Goal: Complete application form

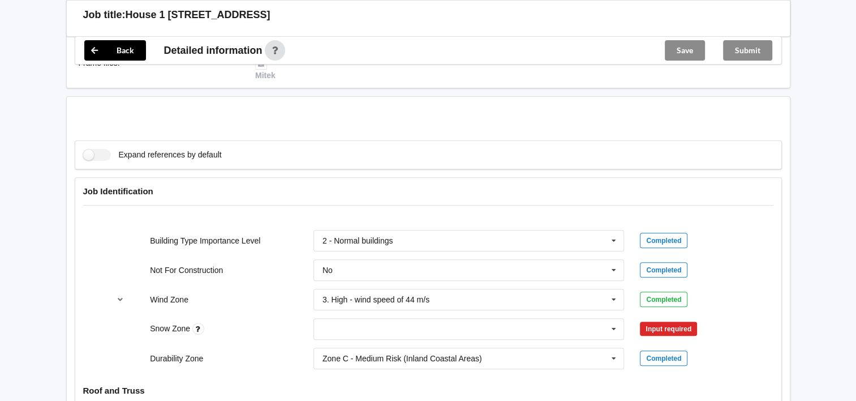
scroll to position [509, 0]
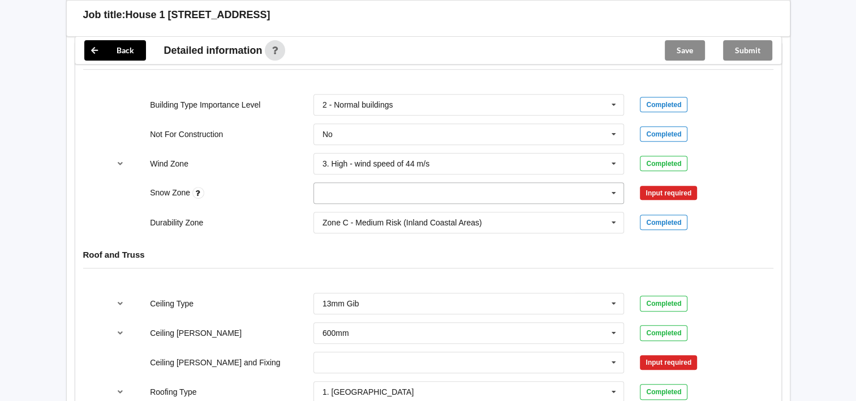
click at [429, 186] on input "text" at bounding box center [470, 193] width 310 height 20
drag, startPoint x: 385, startPoint y: 301, endPoint x: 392, endPoint y: 289, distance: 14.2
click at [385, 308] on div "N5" at bounding box center [469, 318] width 310 height 21
click at [648, 183] on button "Confirm input" at bounding box center [673, 192] width 67 height 19
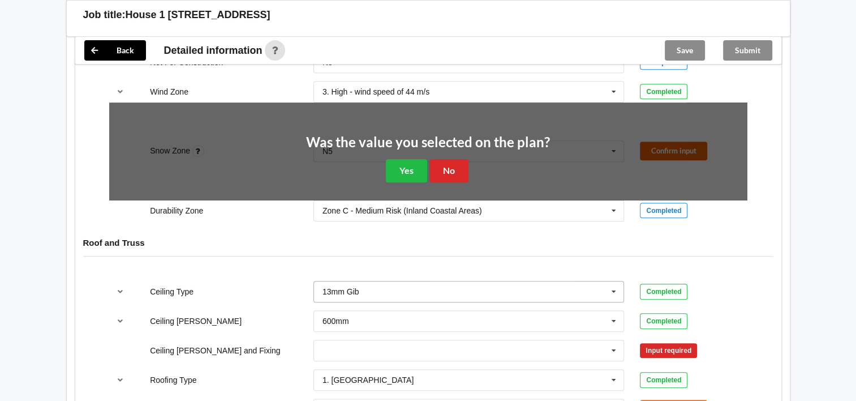
scroll to position [622, 0]
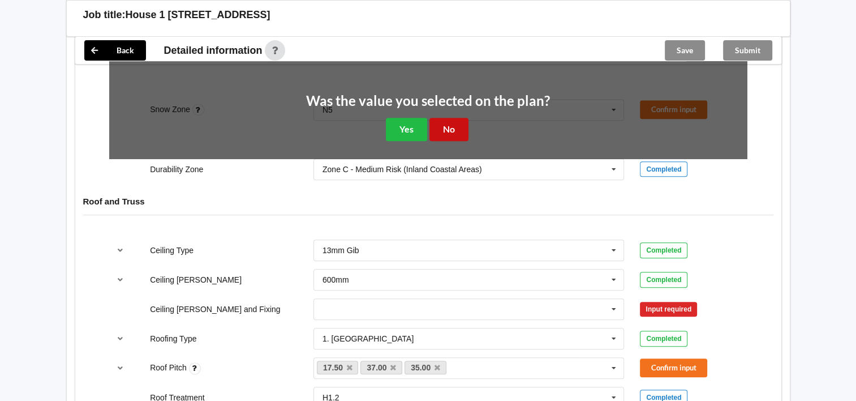
drag, startPoint x: 444, startPoint y: 122, endPoint x: 444, endPoint y: 188, distance: 65.6
click at [444, 123] on button "No" at bounding box center [448, 129] width 39 height 23
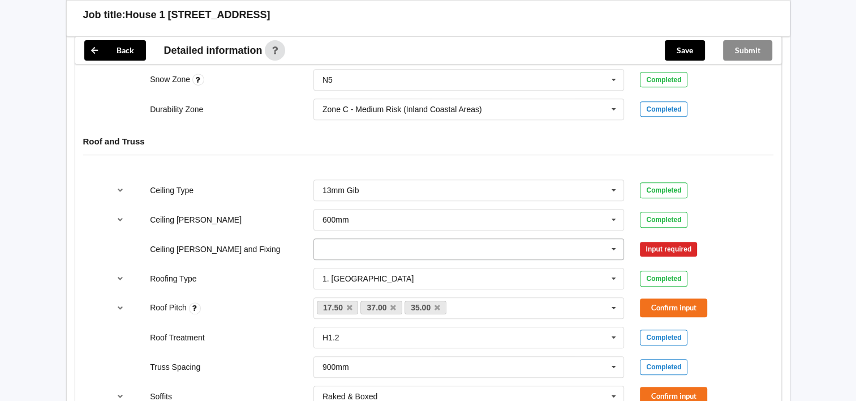
click at [398, 239] on input "text" at bounding box center [470, 249] width 310 height 20
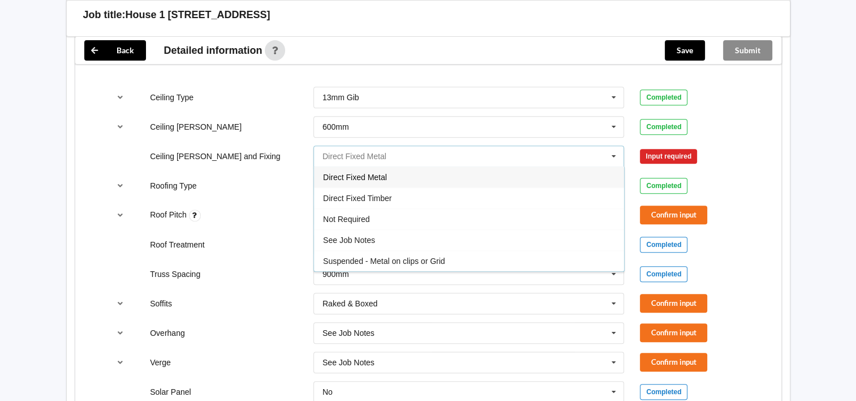
scroll to position [736, 0]
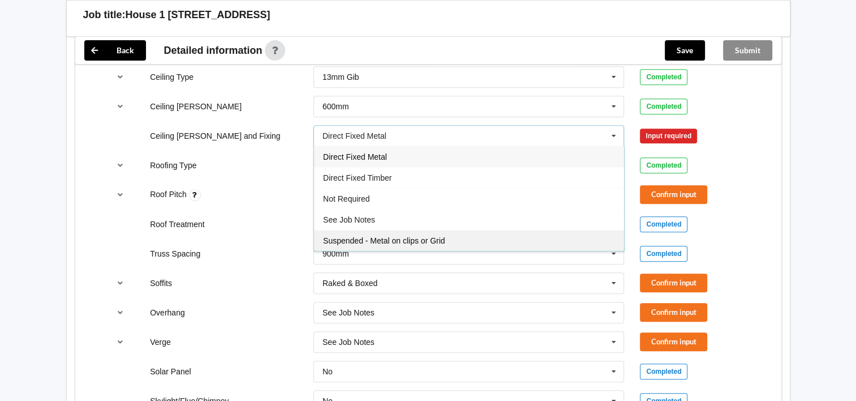
click at [403, 230] on div "Suspended - Metal on clips or Grid" at bounding box center [469, 240] width 310 height 21
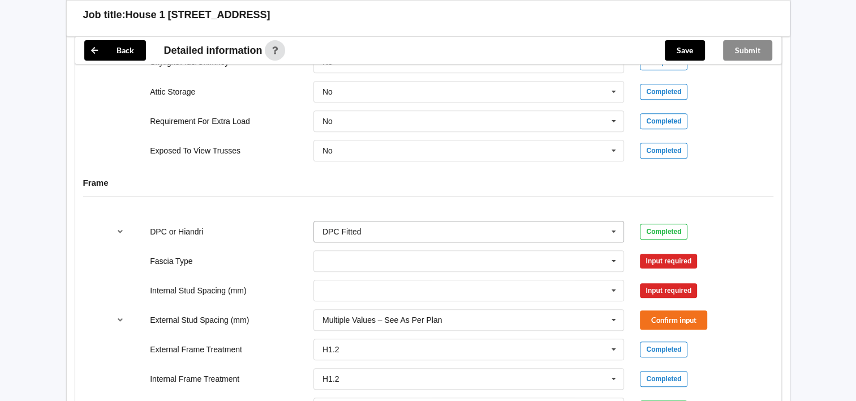
scroll to position [1075, 0]
click at [390, 250] on input "text" at bounding box center [470, 260] width 310 height 20
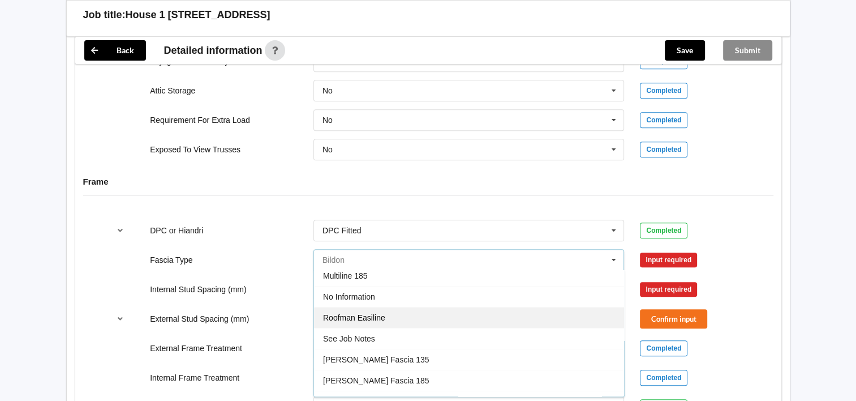
scroll to position [373, 0]
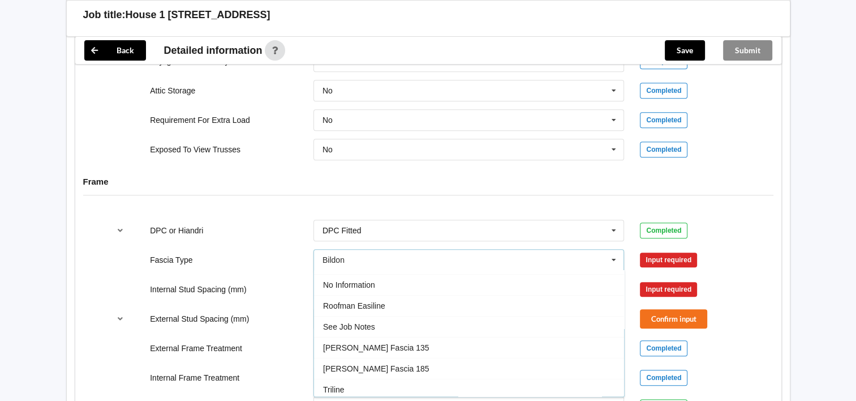
drag, startPoint x: 378, startPoint y: 308, endPoint x: 369, endPoint y: 303, distance: 10.7
click at [373, 316] on div "See Job Notes" at bounding box center [469, 326] width 310 height 21
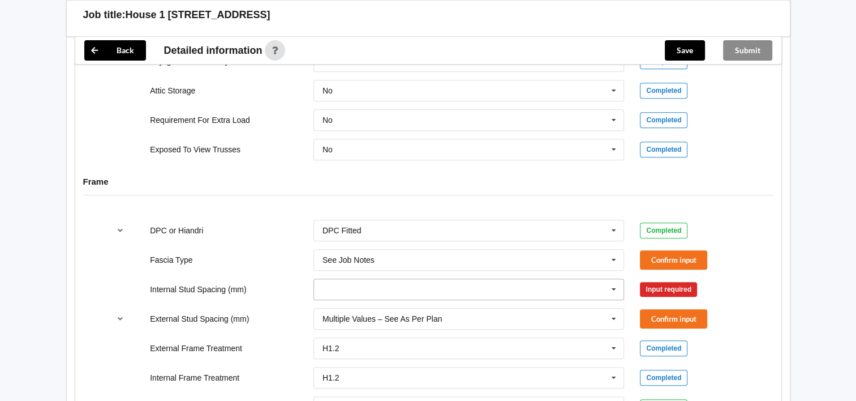
click at [362, 279] on input "text" at bounding box center [470, 289] width 310 height 20
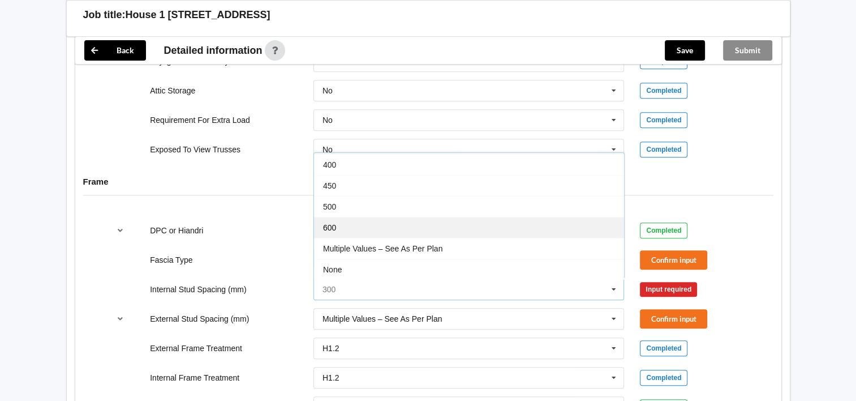
scroll to position [40, 0]
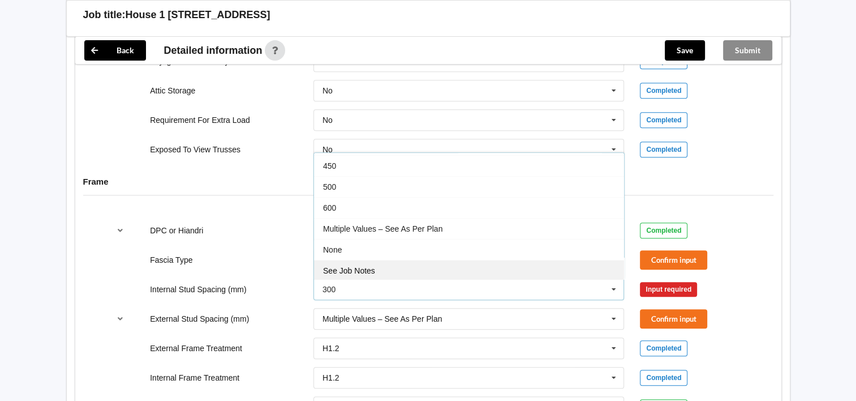
drag, startPoint x: 371, startPoint y: 254, endPoint x: 383, endPoint y: 244, distance: 15.6
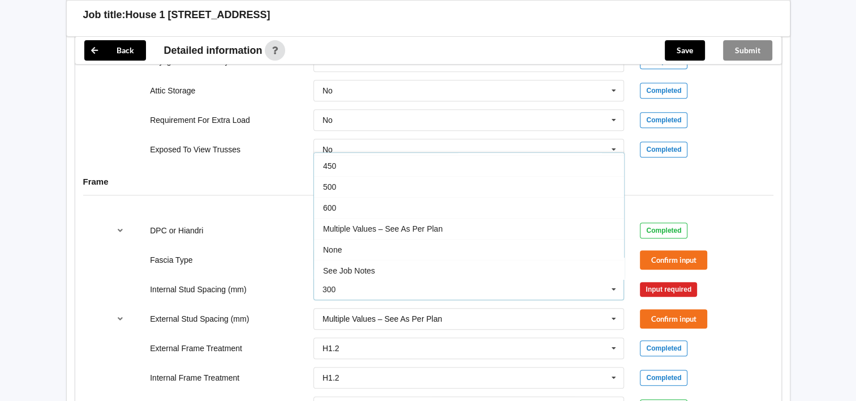
click at [371, 260] on div "See Job Notes" at bounding box center [469, 270] width 310 height 21
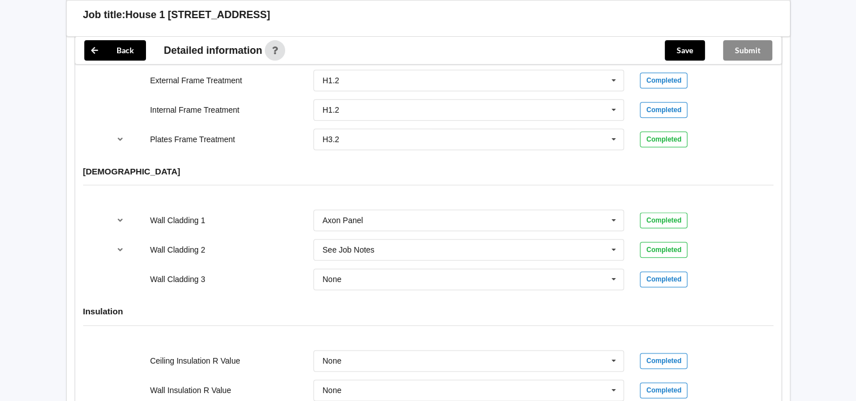
scroll to position [1301, 0]
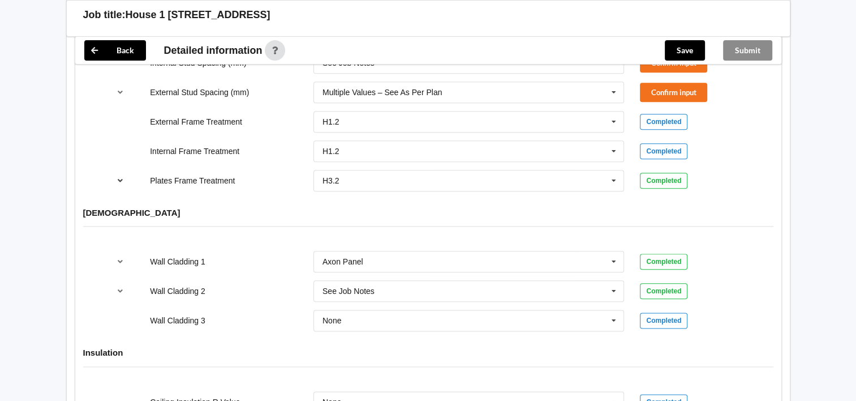
click at [123, 177] on icon "reference-toggle" at bounding box center [120, 180] width 10 height 7
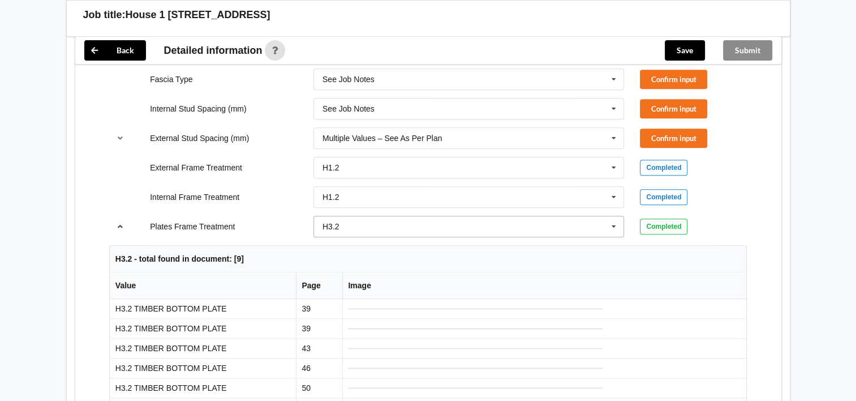
scroll to position [1245, 0]
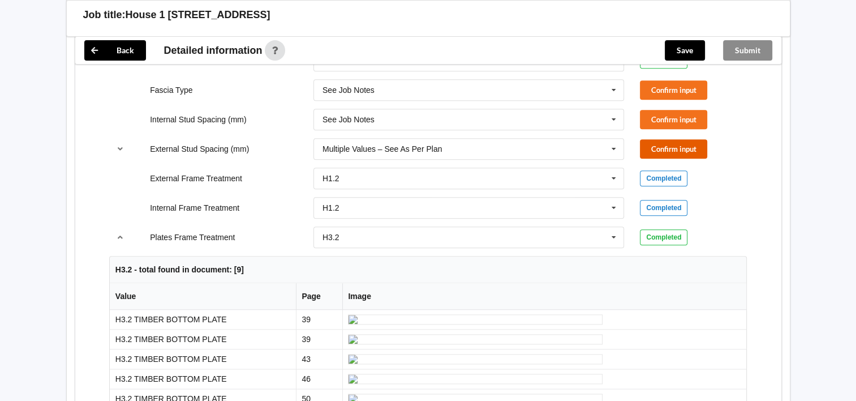
drag, startPoint x: 661, startPoint y: 137, endPoint x: 656, endPoint y: 122, distance: 15.4
click at [661, 139] on button "Confirm input" at bounding box center [673, 148] width 67 height 19
click at [654, 110] on button "Confirm input" at bounding box center [673, 119] width 67 height 19
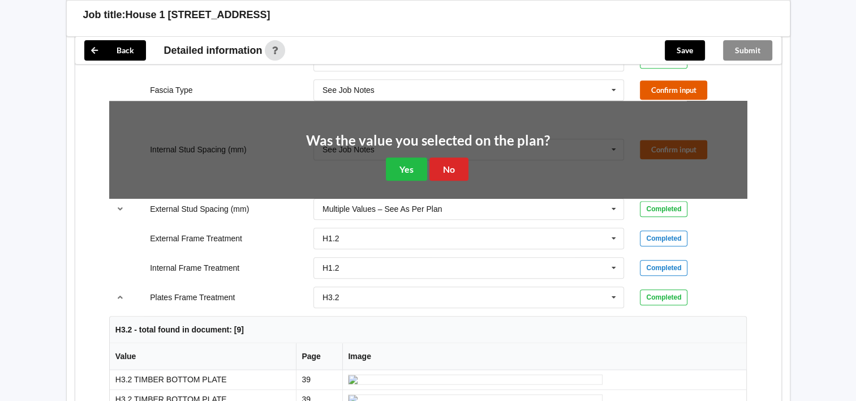
click at [650, 80] on button "Confirm input" at bounding box center [673, 89] width 67 height 19
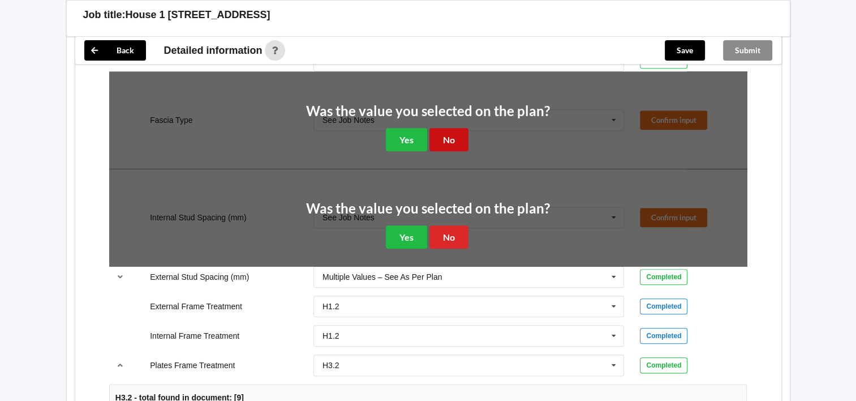
click at [459, 128] on button "No" at bounding box center [448, 139] width 39 height 23
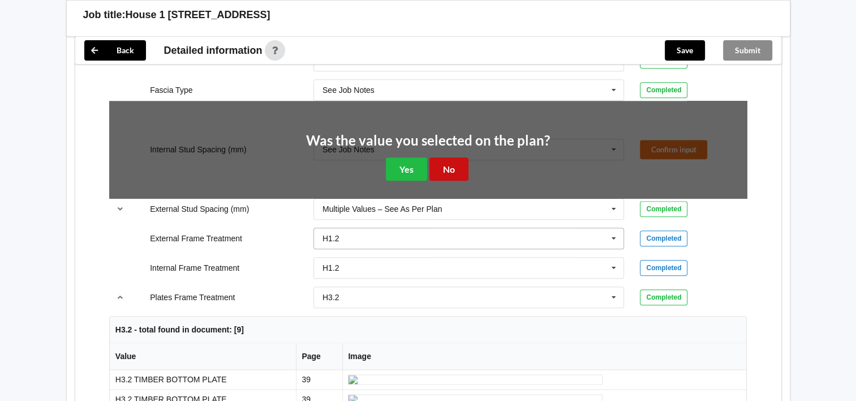
drag, startPoint x: 456, startPoint y: 157, endPoint x: 500, endPoint y: 158, distance: 44.2
click at [459, 157] on button "No" at bounding box center [448, 168] width 39 height 23
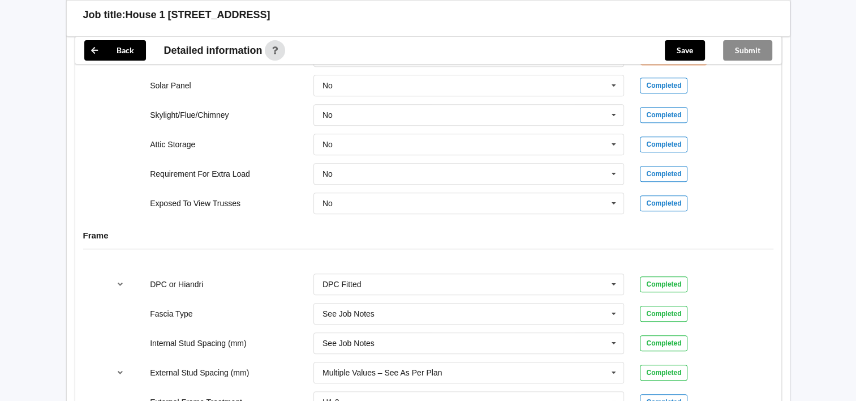
scroll to position [962, 0]
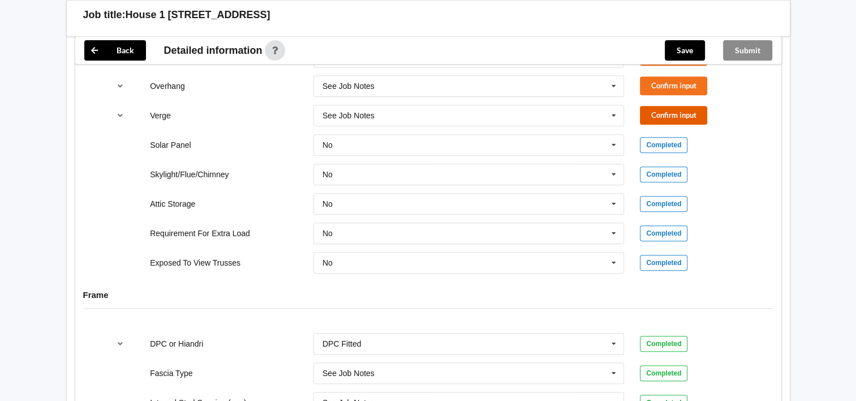
click at [656, 106] on button "Confirm input" at bounding box center [673, 115] width 67 height 19
drag, startPoint x: 652, startPoint y: 78, endPoint x: 644, endPoint y: 83, distance: 9.4
click at [645, 81] on div "Overhang See Job Notes See Job Notes 300mm 450mm 600mm 750mm Multiple Values – …" at bounding box center [427, 85] width 653 height 37
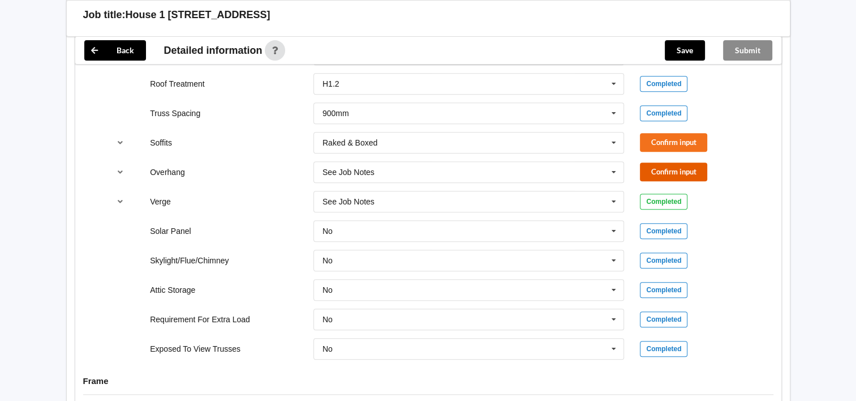
scroll to position [736, 0]
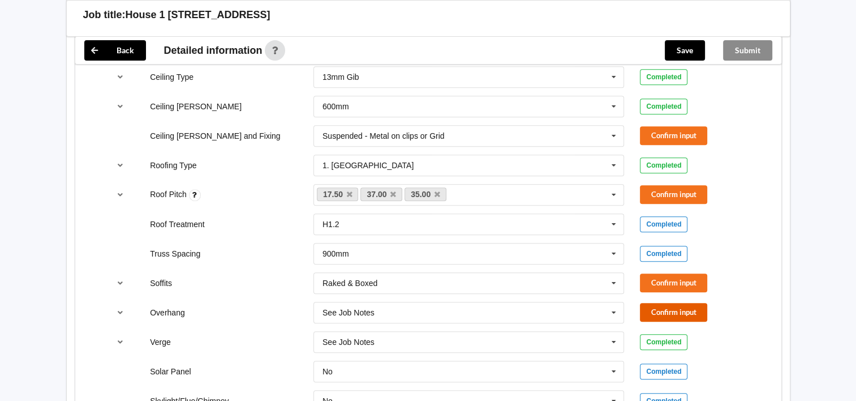
drag, startPoint x: 684, startPoint y: 291, endPoint x: 681, endPoint y: 283, distance: 8.9
click at [683, 303] on button "Confirm input" at bounding box center [673, 312] width 67 height 19
drag, startPoint x: 681, startPoint y: 269, endPoint x: 647, endPoint y: 213, distance: 66.0
click at [679, 273] on button "Confirm input" at bounding box center [673, 282] width 67 height 19
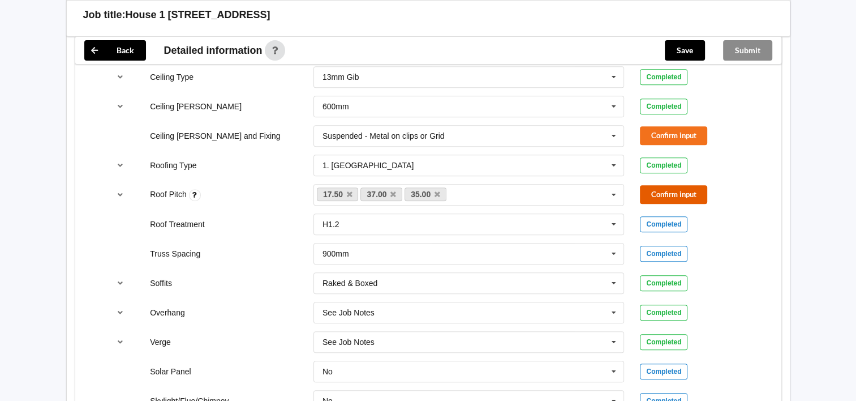
drag, startPoint x: 655, startPoint y: 178, endPoint x: 650, endPoint y: 161, distance: 17.2
click at [652, 185] on button "Confirm input" at bounding box center [673, 194] width 67 height 19
click at [649, 131] on button "Confirm input" at bounding box center [673, 135] width 67 height 19
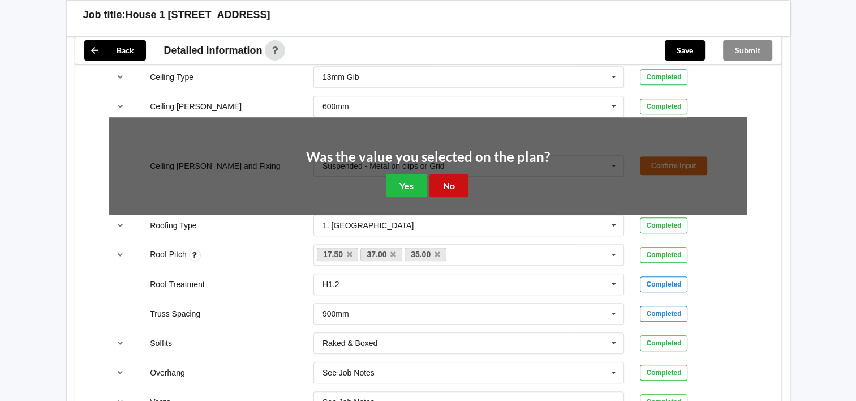
click at [457, 174] on button "No" at bounding box center [448, 185] width 39 height 23
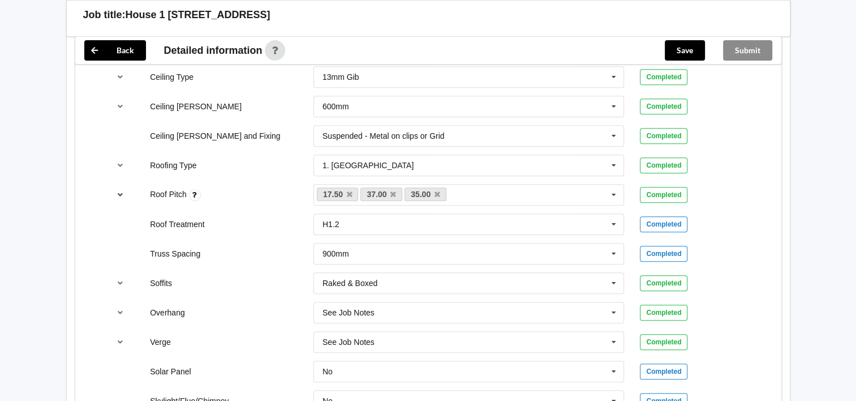
click at [120, 191] on icon "reference-toggle" at bounding box center [120, 194] width 10 height 7
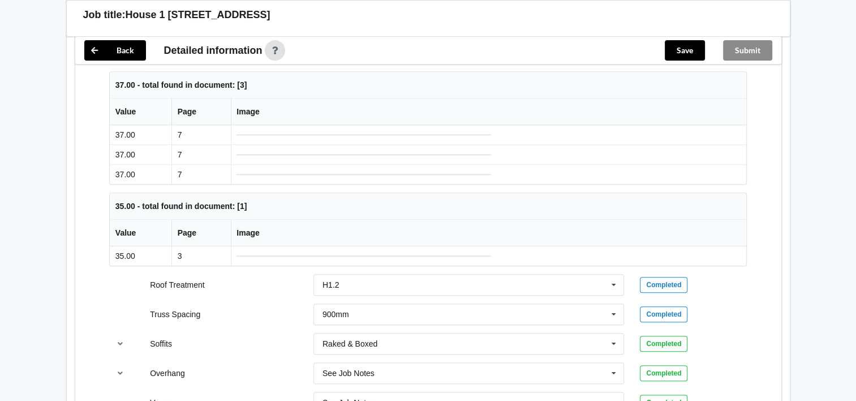
scroll to position [1301, 0]
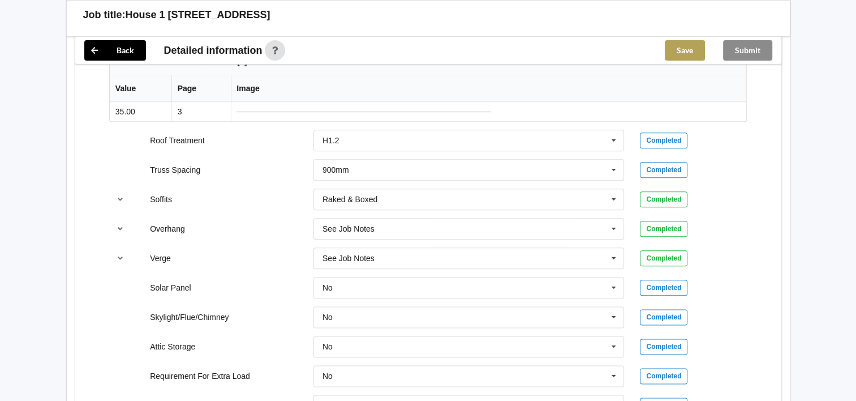
click at [679, 53] on button "Save" at bounding box center [685, 50] width 40 height 20
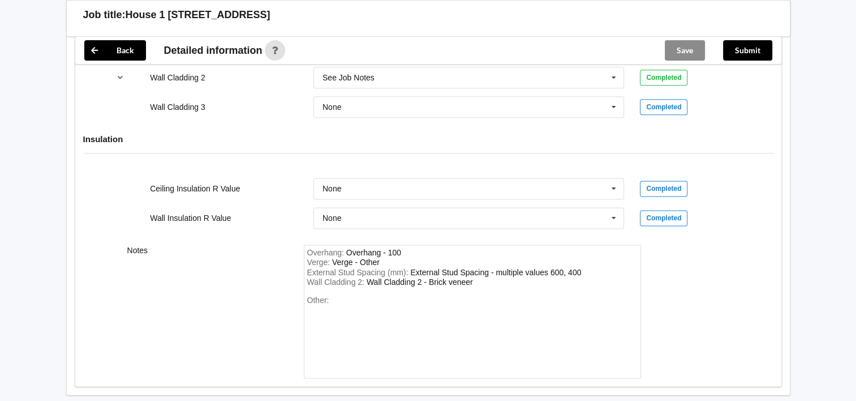
scroll to position [1507, 0]
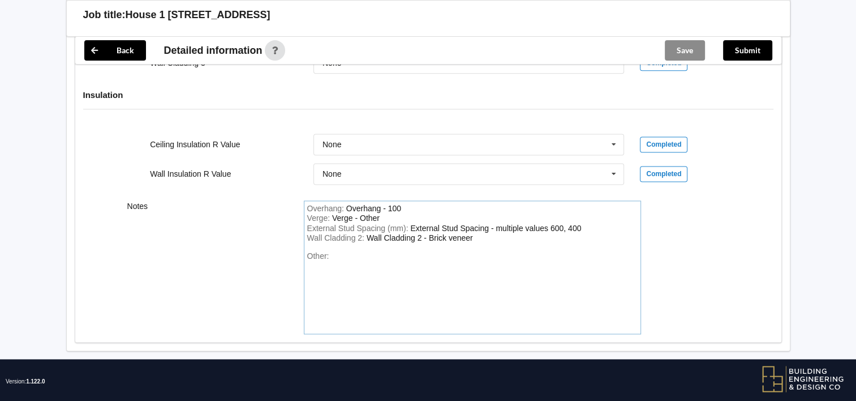
drag, startPoint x: 360, startPoint y: 238, endPoint x: 355, endPoint y: 243, distance: 6.8
click at [358, 251] on div "Other:" at bounding box center [472, 290] width 330 height 79
drag, startPoint x: 526, startPoint y: 231, endPoint x: 506, endPoint y: 237, distance: 20.6
click at [506, 237] on div "Overhang : Overhang - 100 Verge : Verge - Other External Stud Spacing (mm) : Ex…" at bounding box center [472, 267] width 337 height 134
drag, startPoint x: 498, startPoint y: 242, endPoint x: 435, endPoint y: 240, distance: 62.8
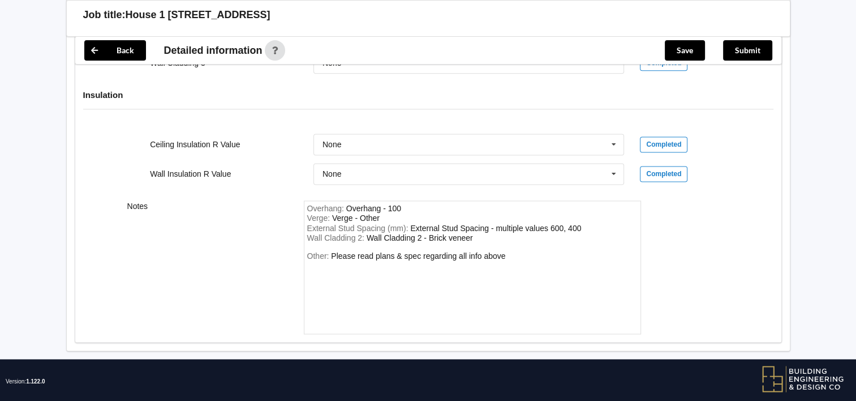
click at [435, 251] on div "Other: Please read plans & spec regarding all info above" at bounding box center [472, 290] width 330 height 79
drag, startPoint x: 330, startPoint y: 239, endPoint x: 487, endPoint y: 243, distance: 156.2
click at [497, 251] on div "Other: Please read plans & spec regarding all info above" at bounding box center [472, 290] width 330 height 79
drag, startPoint x: 470, startPoint y: 251, endPoint x: 435, endPoint y: 255, distance: 35.8
click at [470, 251] on div "Other: Please read plans & spec regarding all info above" at bounding box center [472, 290] width 330 height 79
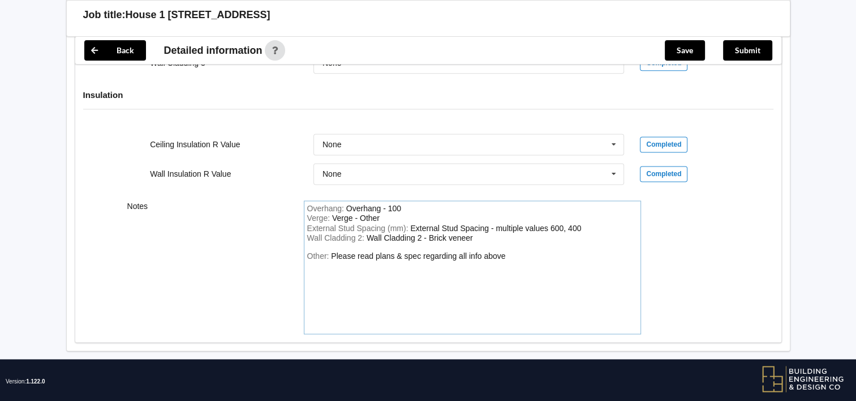
drag, startPoint x: 526, startPoint y: 254, endPoint x: 514, endPoint y: 246, distance: 14.3
click at [526, 253] on div "Other: Please read plans & spec regarding all info above" at bounding box center [472, 290] width 330 height 79
drag, startPoint x: 505, startPoint y: 242, endPoint x: 455, endPoint y: 247, distance: 50.0
click at [455, 251] on div "Other: Please read plans & spec regarding all info above" at bounding box center [472, 290] width 330 height 79
drag, startPoint x: 330, startPoint y: 239, endPoint x: 478, endPoint y: 235, distance: 147.2
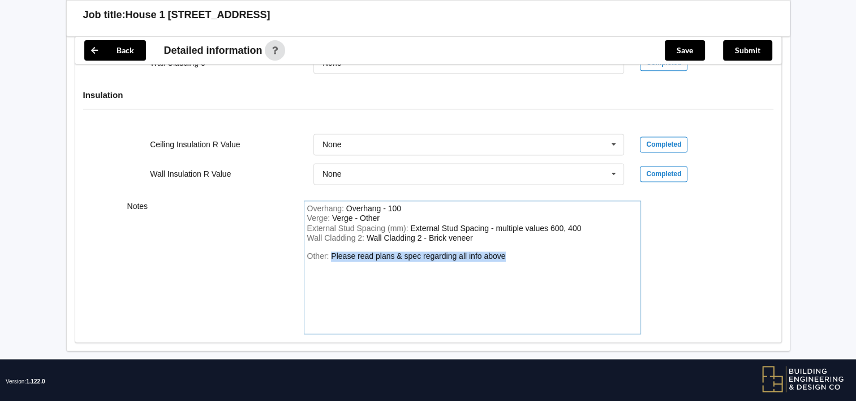
click at [502, 251] on div "Other: Please read plans & spec regarding all info above" at bounding box center [472, 290] width 330 height 79
drag, startPoint x: 587, startPoint y: 277, endPoint x: 586, endPoint y: 272, distance: 5.8
click at [586, 273] on div "Other: Please read plans & spec regarding all info above" at bounding box center [472, 290] width 330 height 79
drag, startPoint x: 330, startPoint y: 241, endPoint x: 511, endPoint y: 243, distance: 180.5
click at [511, 251] on div "Other: Please read plans & spec regarding all info above" at bounding box center [472, 290] width 330 height 79
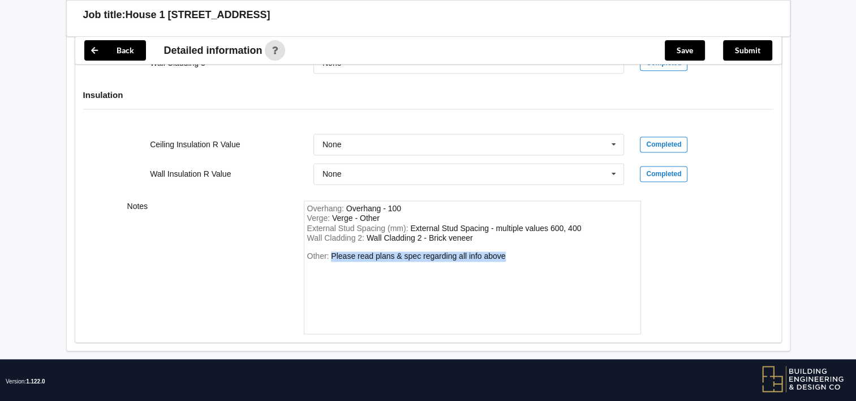
copy div "Please read plans & spec regarding all info above"
click at [745, 45] on button "Submit" at bounding box center [747, 50] width 49 height 20
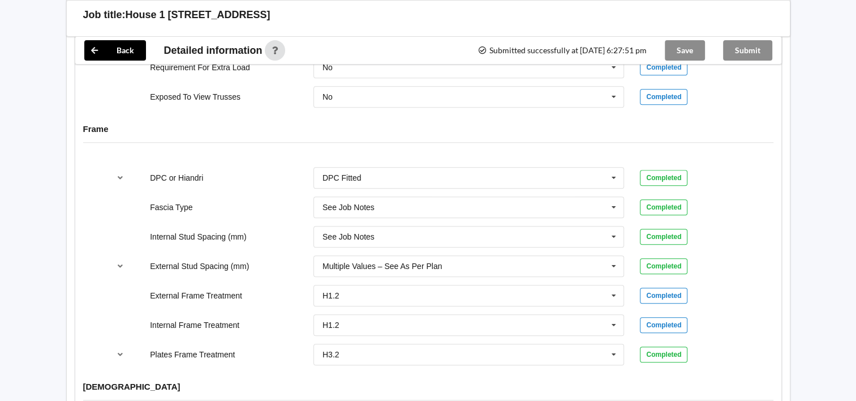
scroll to position [1054, 0]
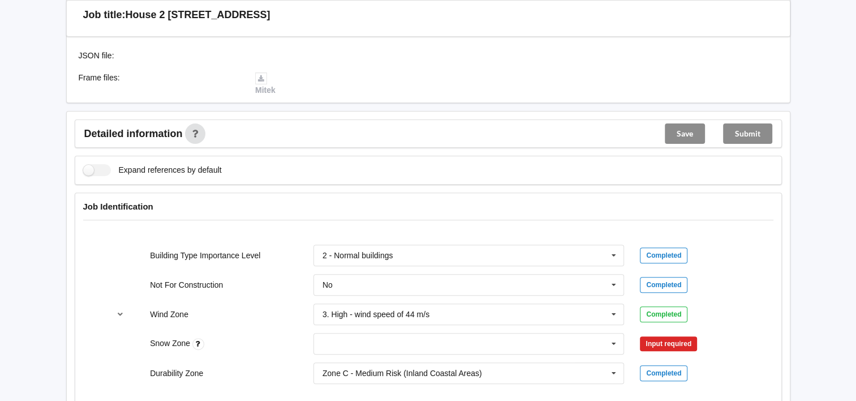
scroll to position [453, 0]
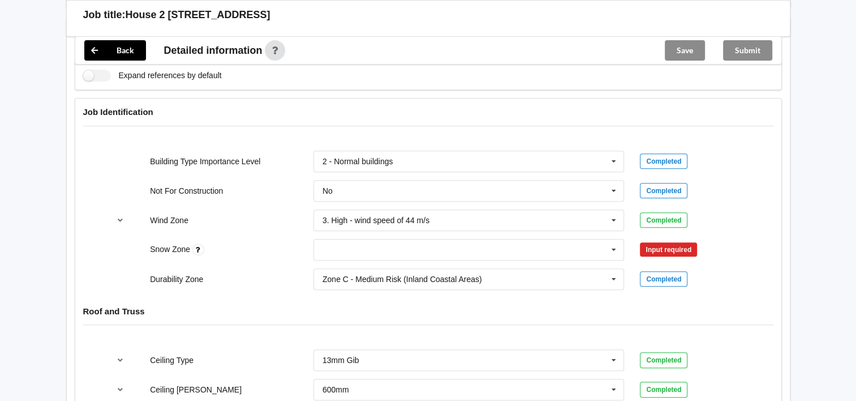
click at [523, 231] on div "N0 N1 N2 N3 N4 N5 None" at bounding box center [469, 249] width 327 height 37
click at [523, 239] on input "text" at bounding box center [470, 249] width 310 height 20
drag, startPoint x: 443, startPoint y: 359, endPoint x: 448, endPoint y: 347, distance: 13.4
click at [443, 364] on div "N5" at bounding box center [469, 374] width 310 height 21
click at [650, 240] on button "Confirm input" at bounding box center [673, 249] width 67 height 19
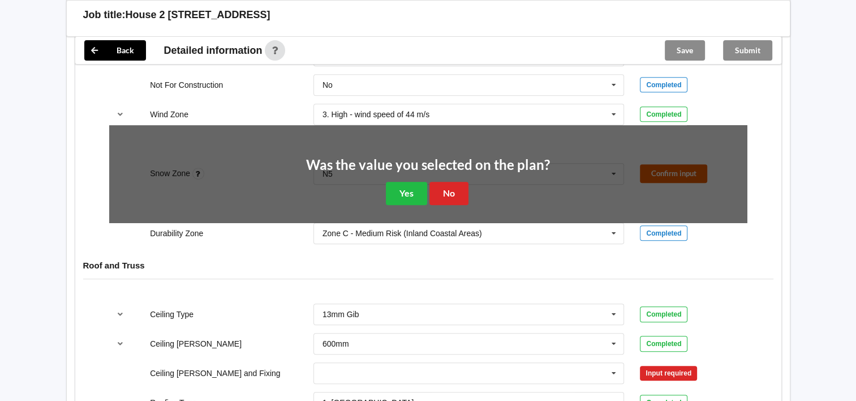
scroll to position [566, 0]
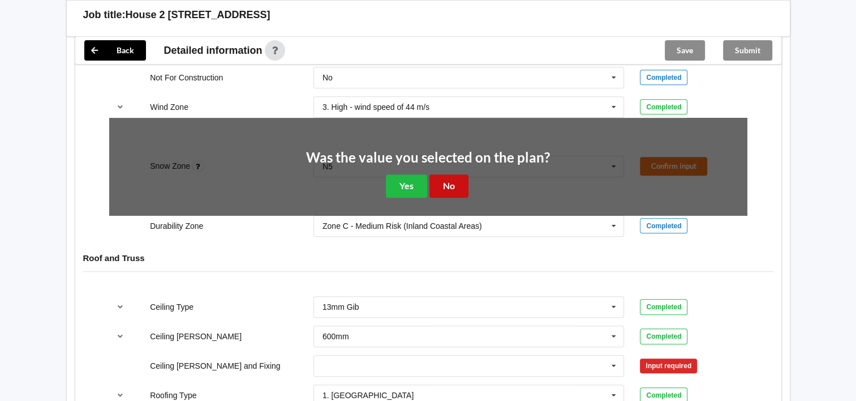
click at [448, 175] on button "No" at bounding box center [448, 185] width 39 height 23
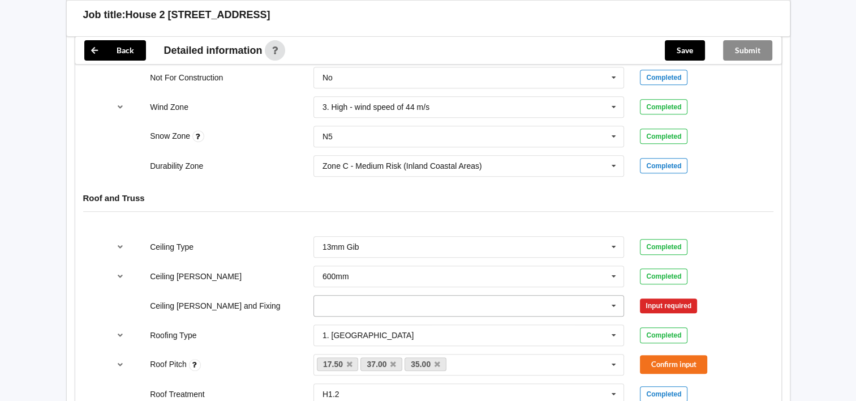
click at [392, 295] on input "text" at bounding box center [470, 305] width 310 height 20
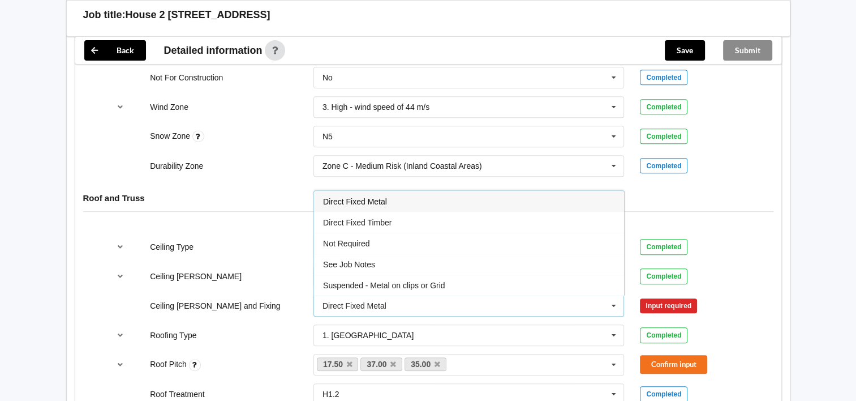
drag, startPoint x: 399, startPoint y: 270, endPoint x: 438, endPoint y: 269, distance: 38.5
click at [402, 281] on span "Suspended - Metal on clips or Grid" at bounding box center [384, 285] width 122 height 9
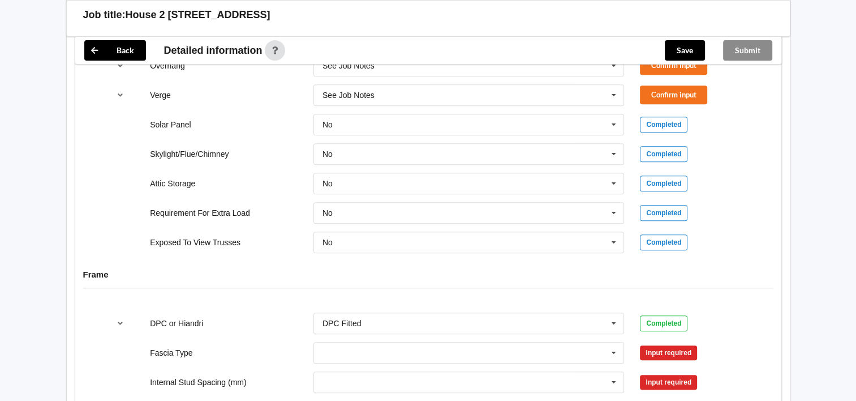
scroll to position [849, 0]
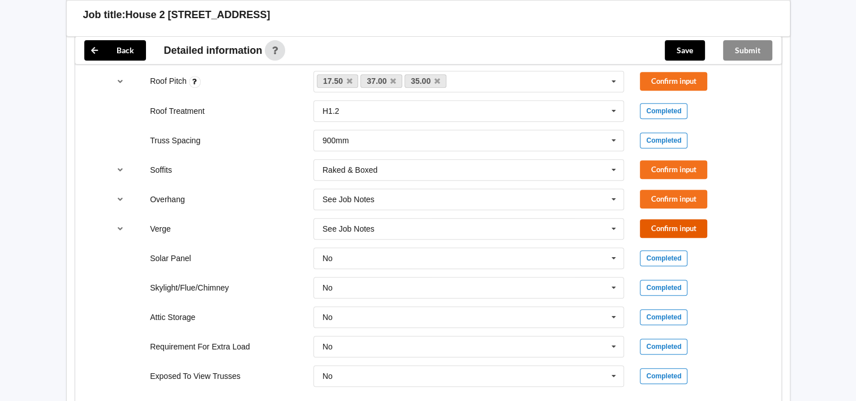
drag, startPoint x: 659, startPoint y: 221, endPoint x: 649, endPoint y: 197, distance: 25.6
click at [652, 219] on button "Confirm input" at bounding box center [673, 228] width 67 height 19
drag, startPoint x: 650, startPoint y: 187, endPoint x: 650, endPoint y: 169, distance: 17.5
click at [650, 190] on button "Confirm input" at bounding box center [673, 199] width 67 height 19
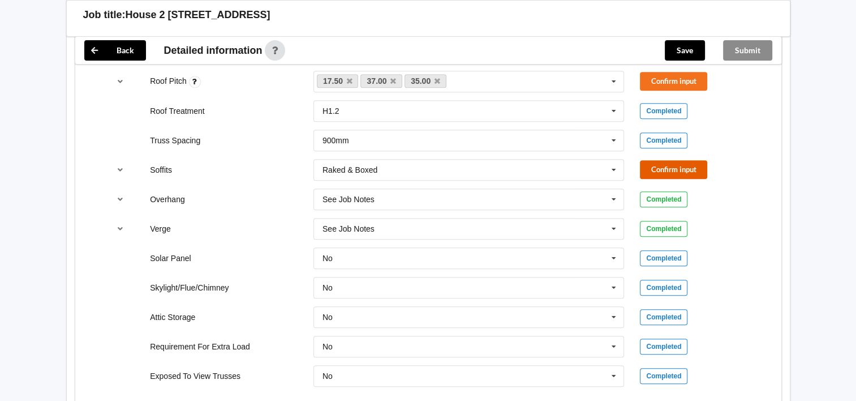
drag, startPoint x: 654, startPoint y: 161, endPoint x: 651, endPoint y: 121, distance: 40.3
click at [652, 160] on button "Confirm input" at bounding box center [673, 169] width 67 height 19
click at [657, 75] on button "Confirm input" at bounding box center [673, 81] width 67 height 19
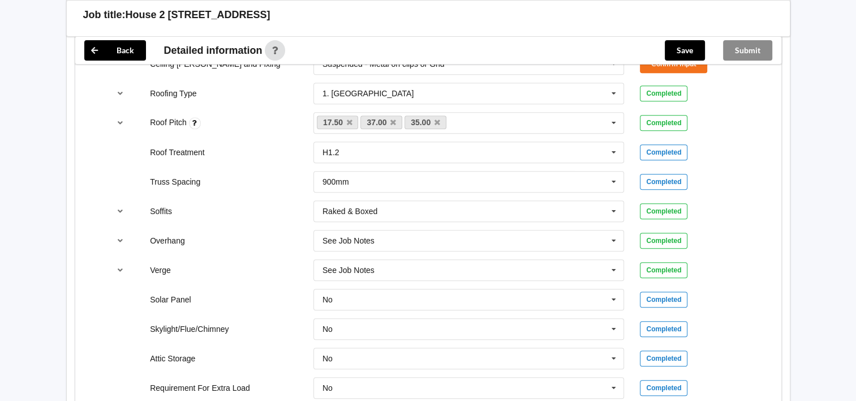
scroll to position [622, 0]
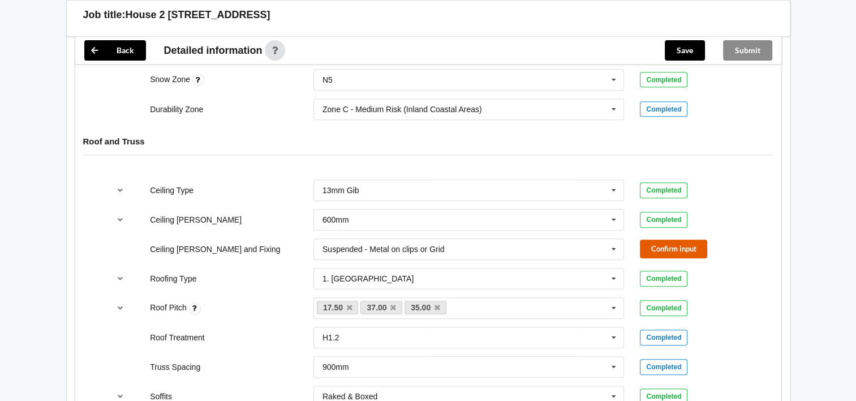
click at [667, 239] on button "Confirm input" at bounding box center [673, 248] width 67 height 19
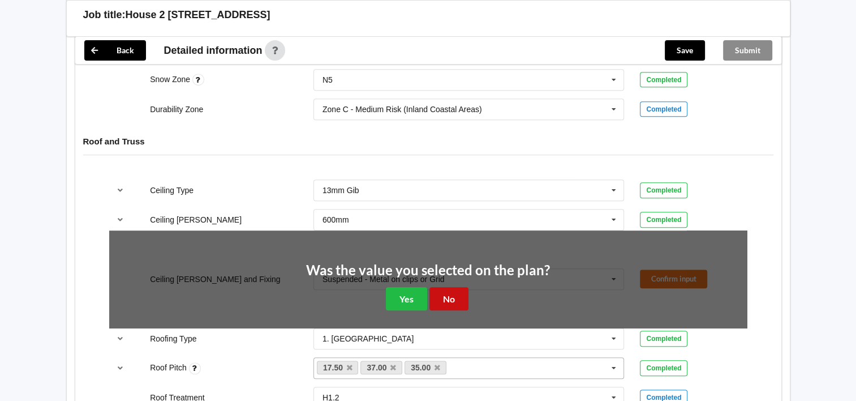
click at [458, 287] on button "No" at bounding box center [448, 298] width 39 height 23
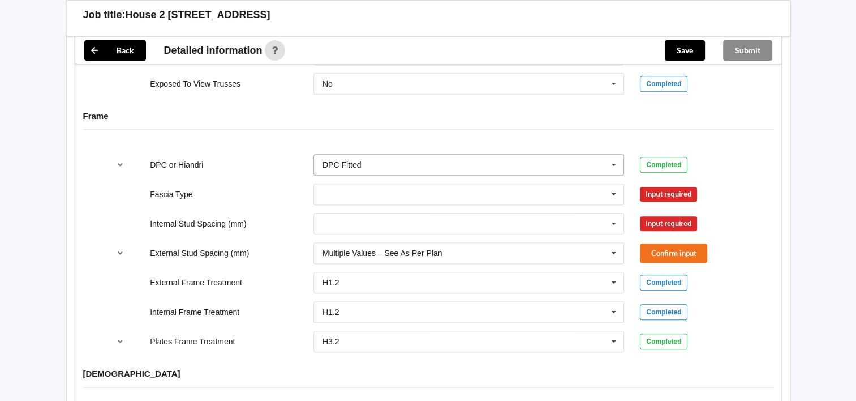
scroll to position [1075, 0]
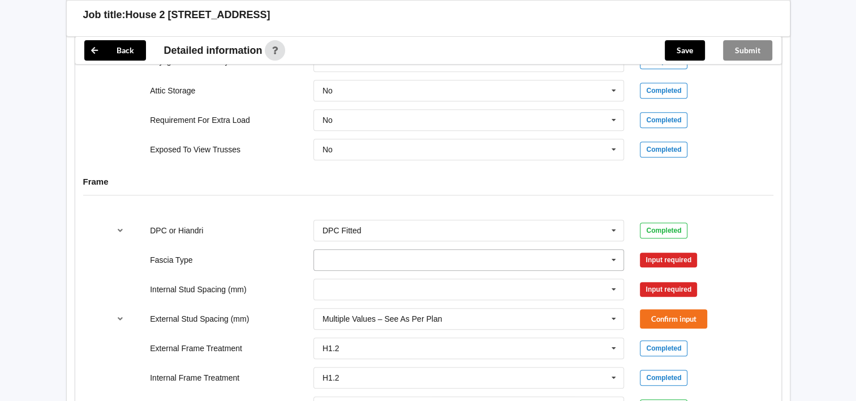
click at [403, 250] on input "text" at bounding box center [470, 260] width 310 height 20
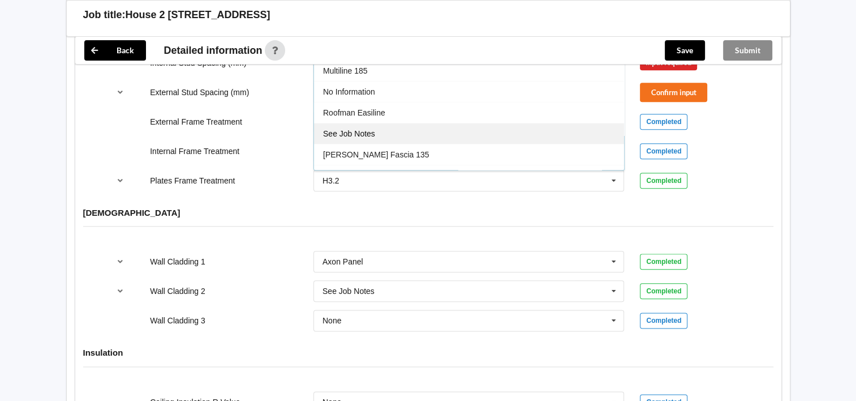
scroll to position [373, 0]
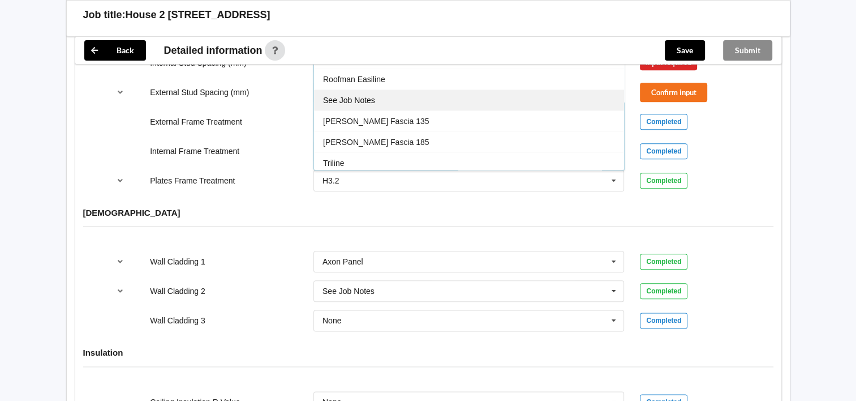
click at [400, 91] on div "See Job Notes" at bounding box center [469, 99] width 310 height 21
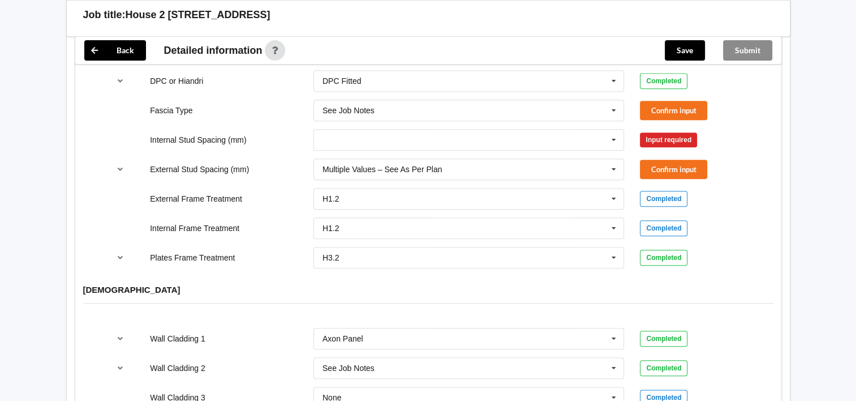
scroll to position [1132, 0]
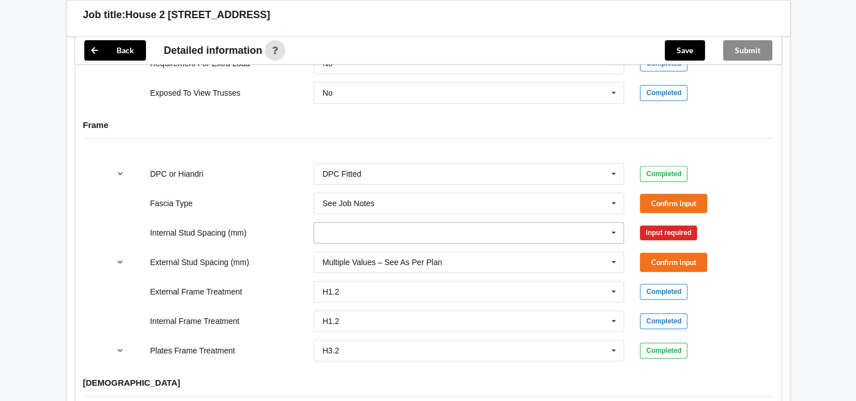
click at [388, 223] on input "text" at bounding box center [470, 232] width 310 height 20
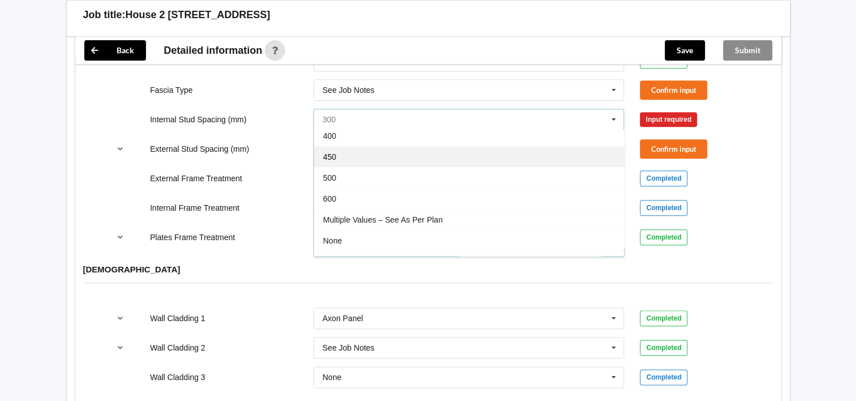
scroll to position [40, 0]
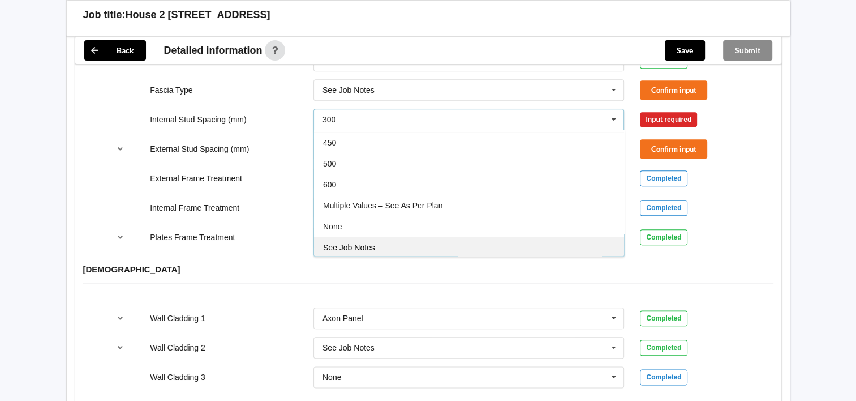
drag, startPoint x: 387, startPoint y: 227, endPoint x: 393, endPoint y: 222, distance: 7.7
click at [387, 236] on div "See Job Notes" at bounding box center [469, 246] width 310 height 21
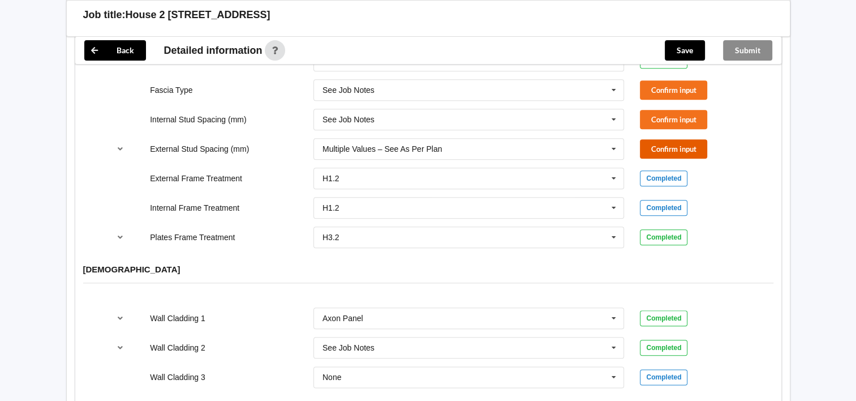
click at [665, 140] on button "Confirm input" at bounding box center [673, 148] width 67 height 19
drag, startPoint x: 661, startPoint y: 104, endPoint x: 653, endPoint y: 97, distance: 10.4
click at [653, 110] on button "Confirm input" at bounding box center [673, 119] width 67 height 19
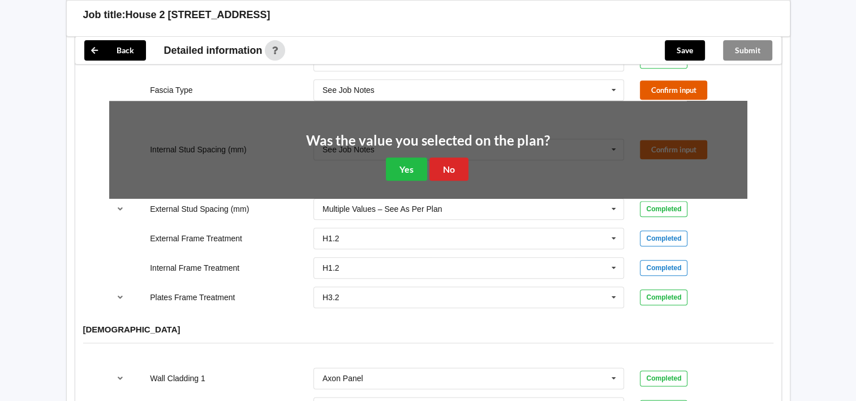
click at [655, 80] on button "Confirm input" at bounding box center [673, 89] width 67 height 19
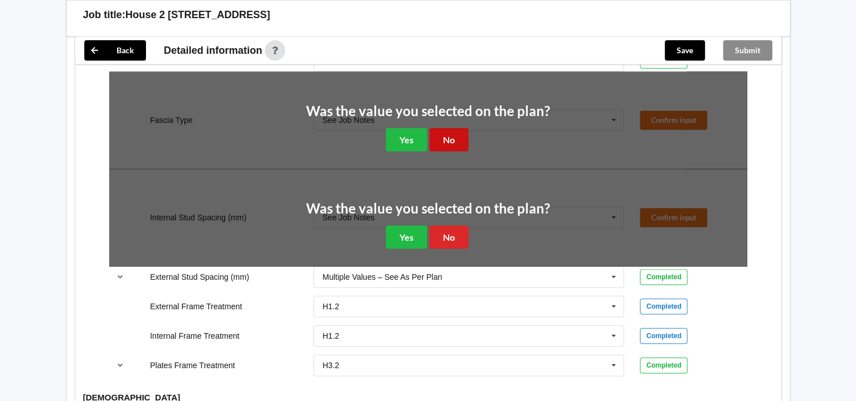
click at [458, 128] on button "No" at bounding box center [448, 139] width 39 height 23
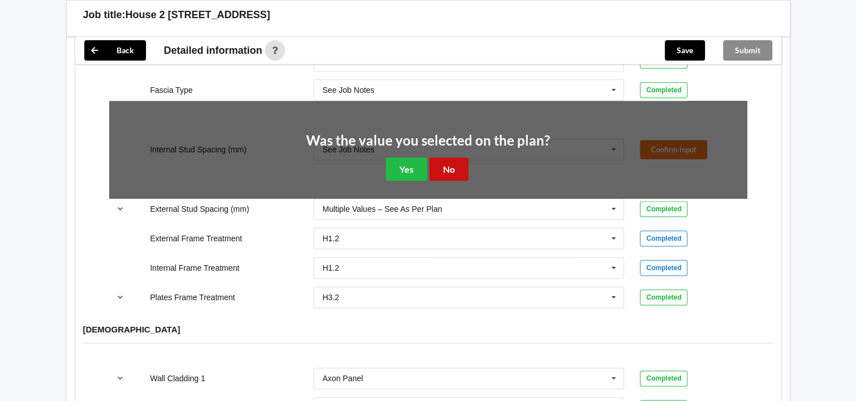
click at [457, 157] on button "No" at bounding box center [448, 168] width 39 height 23
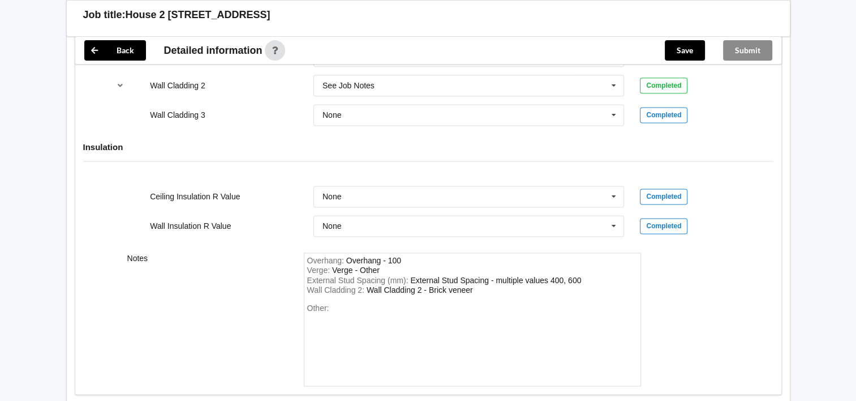
scroll to position [1558, 0]
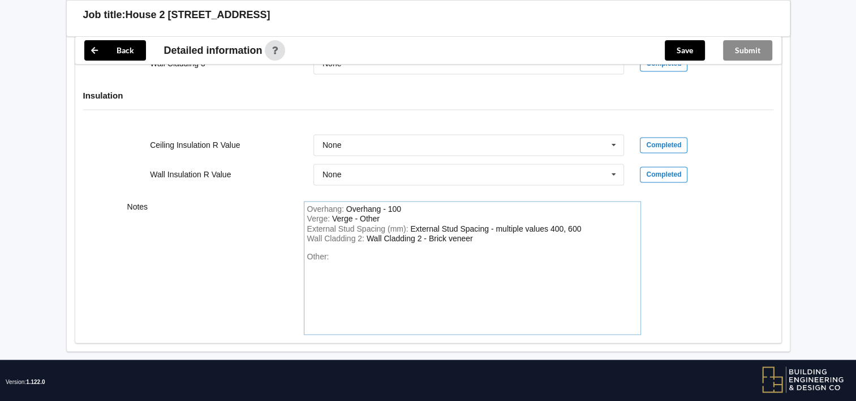
click at [379, 252] on div "Other:" at bounding box center [472, 291] width 330 height 79
drag, startPoint x: 344, startPoint y: 245, endPoint x: 336, endPoint y: 241, distance: 9.4
click at [336, 252] on div "Other:" at bounding box center [472, 291] width 330 height 79
drag, startPoint x: 342, startPoint y: 242, endPoint x: 358, endPoint y: 237, distance: 16.6
click at [353, 252] on div "Other:" at bounding box center [472, 291] width 330 height 79
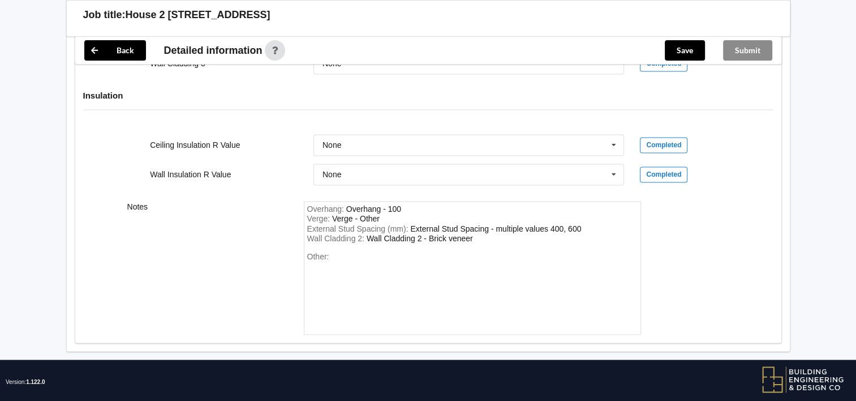
click at [347, 252] on div "Other:" at bounding box center [472, 291] width 330 height 79
drag, startPoint x: 367, startPoint y: 263, endPoint x: 358, endPoint y: 251, distance: 14.5
click at [363, 256] on div "Other:" at bounding box center [472, 291] width 330 height 79
click at [351, 252] on div "Other:" at bounding box center [472, 291] width 330 height 79
drag, startPoint x: 505, startPoint y: 256, endPoint x: 496, endPoint y: 258, distance: 9.9
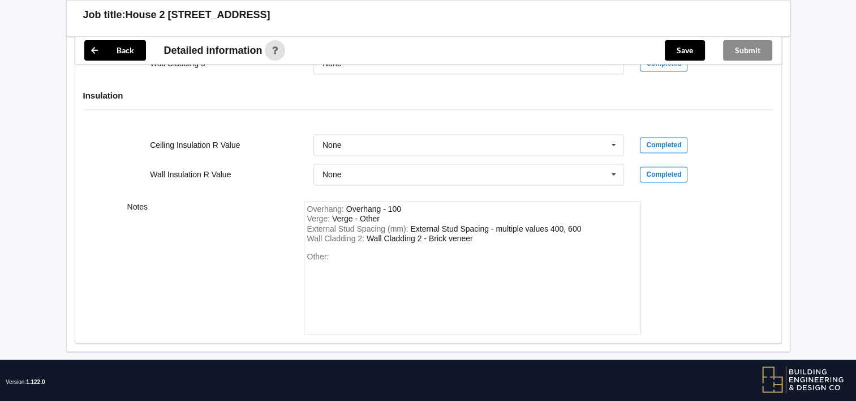
click at [504, 253] on div "Other:" at bounding box center [472, 291] width 330 height 79
click at [441, 135] on input "text" at bounding box center [470, 145] width 310 height 20
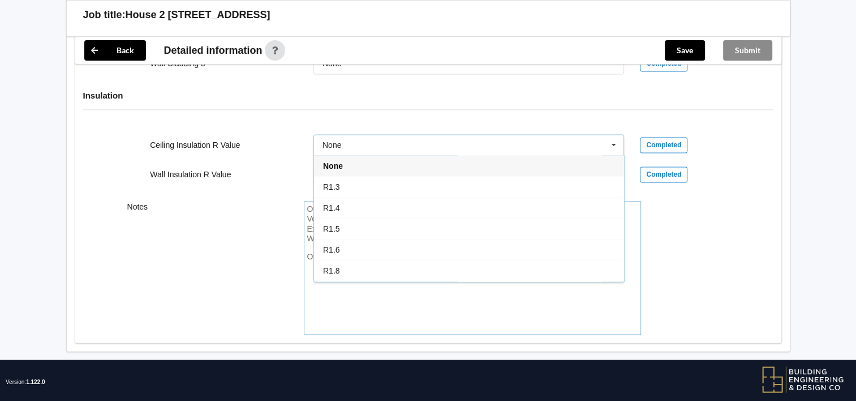
drag, startPoint x: 438, startPoint y: 296, endPoint x: 438, endPoint y: 290, distance: 6.8
click at [438, 290] on div "Other:" at bounding box center [472, 291] width 330 height 79
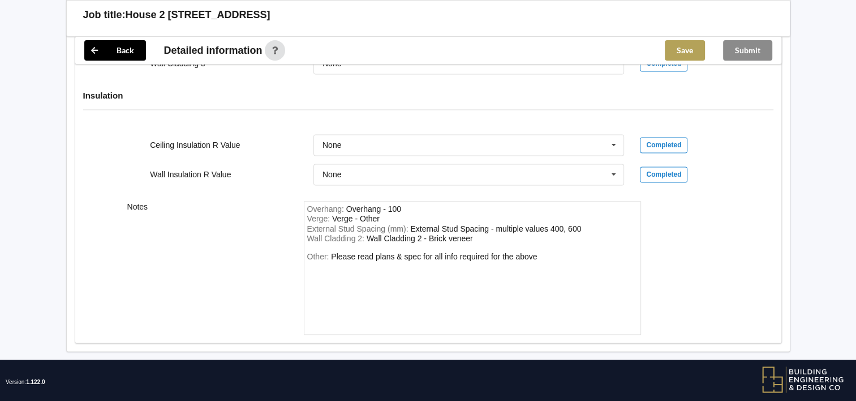
click at [681, 59] on button "Save" at bounding box center [685, 50] width 40 height 20
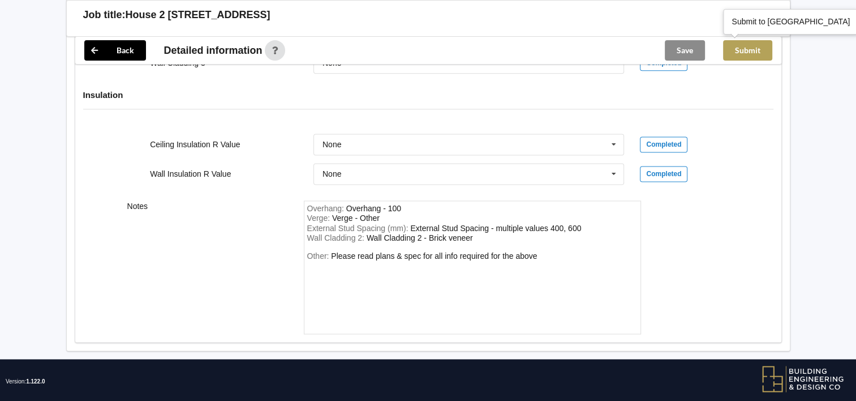
click at [756, 50] on button "Submit" at bounding box center [747, 50] width 49 height 20
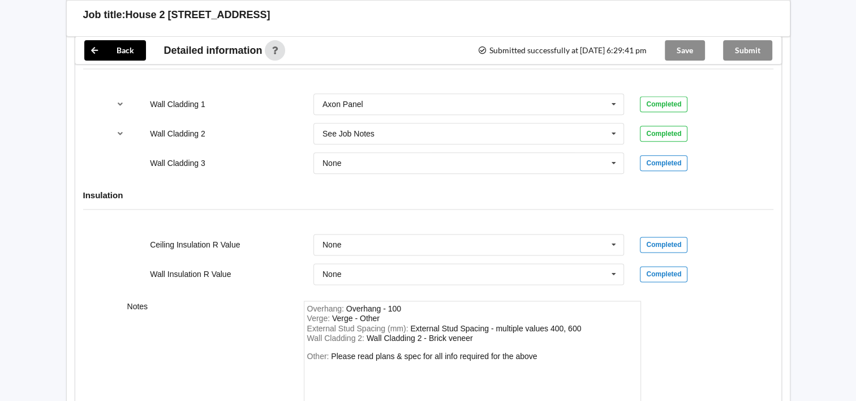
scroll to position [1337, 0]
